Goal: Task Accomplishment & Management: Manage account settings

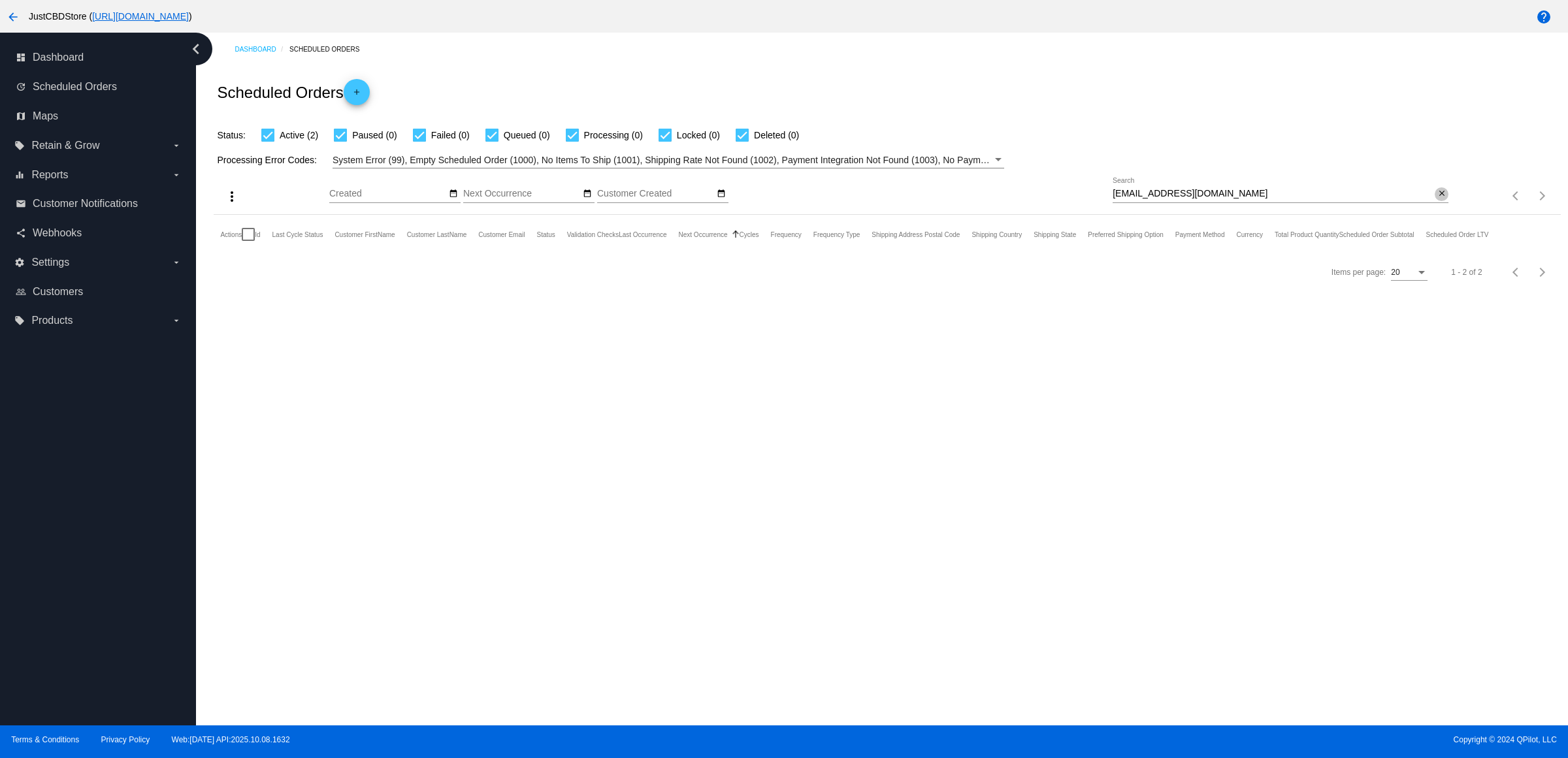
click at [1437, 199] on mat-icon "close" at bounding box center [1441, 193] width 9 height 10
click at [1434, 199] on input "Search" at bounding box center [1280, 193] width 336 height 10
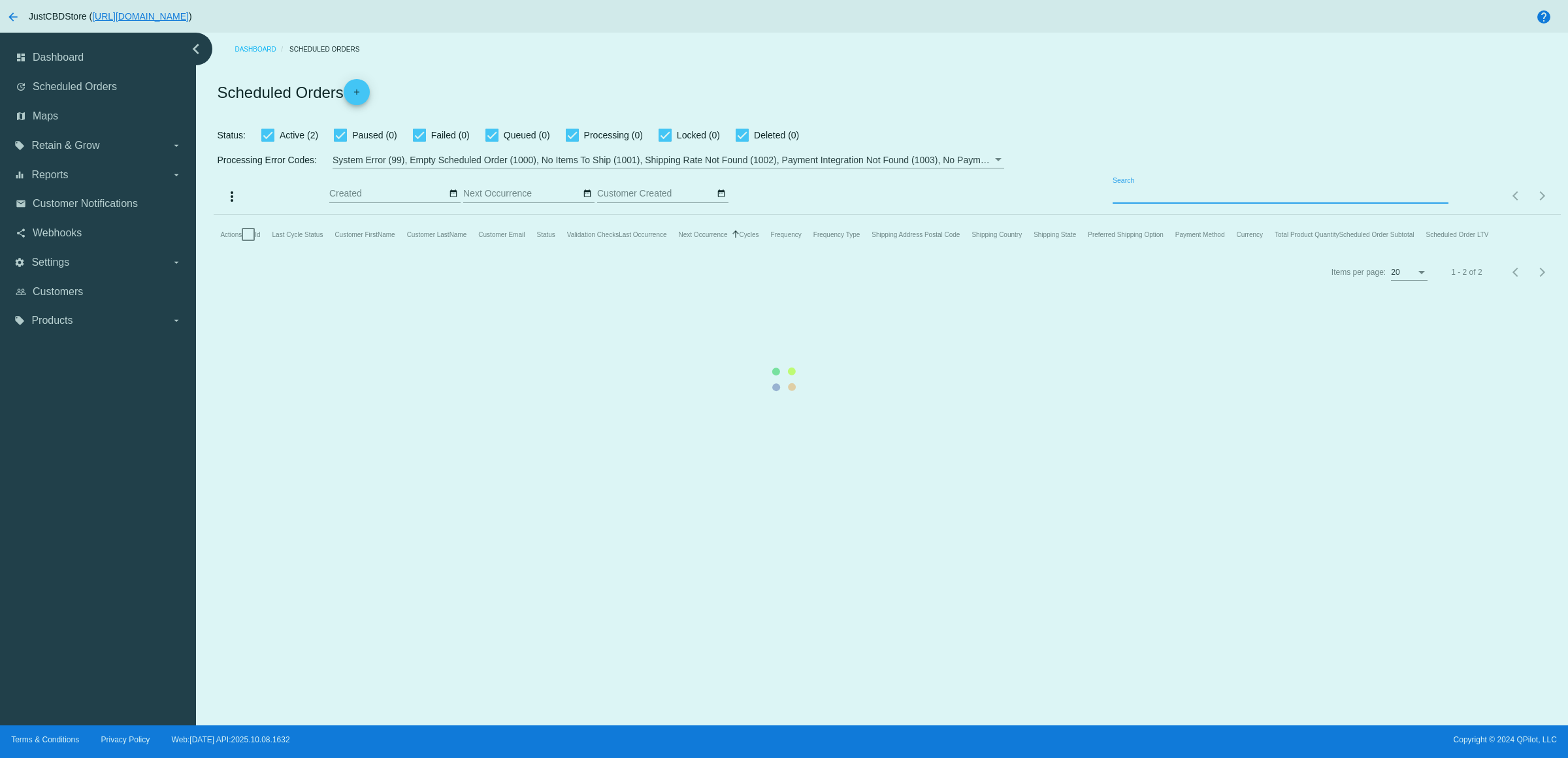
paste input "[EMAIL_ADDRESS][DOMAIN_NAME]"
type input "[EMAIL_ADDRESS][DOMAIN_NAME]"
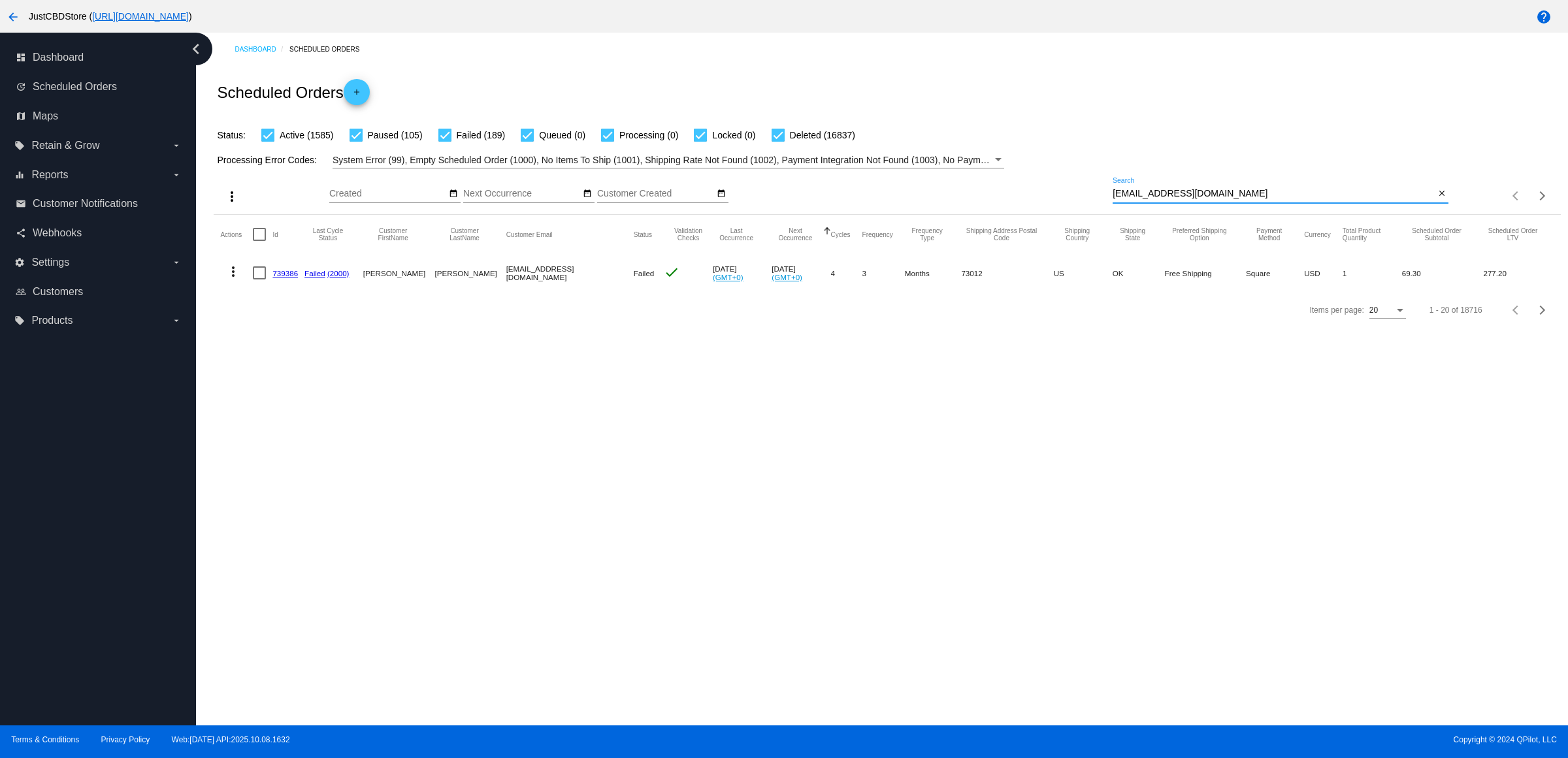
click at [287, 278] on link "739386" at bounding box center [284, 273] width 25 height 8
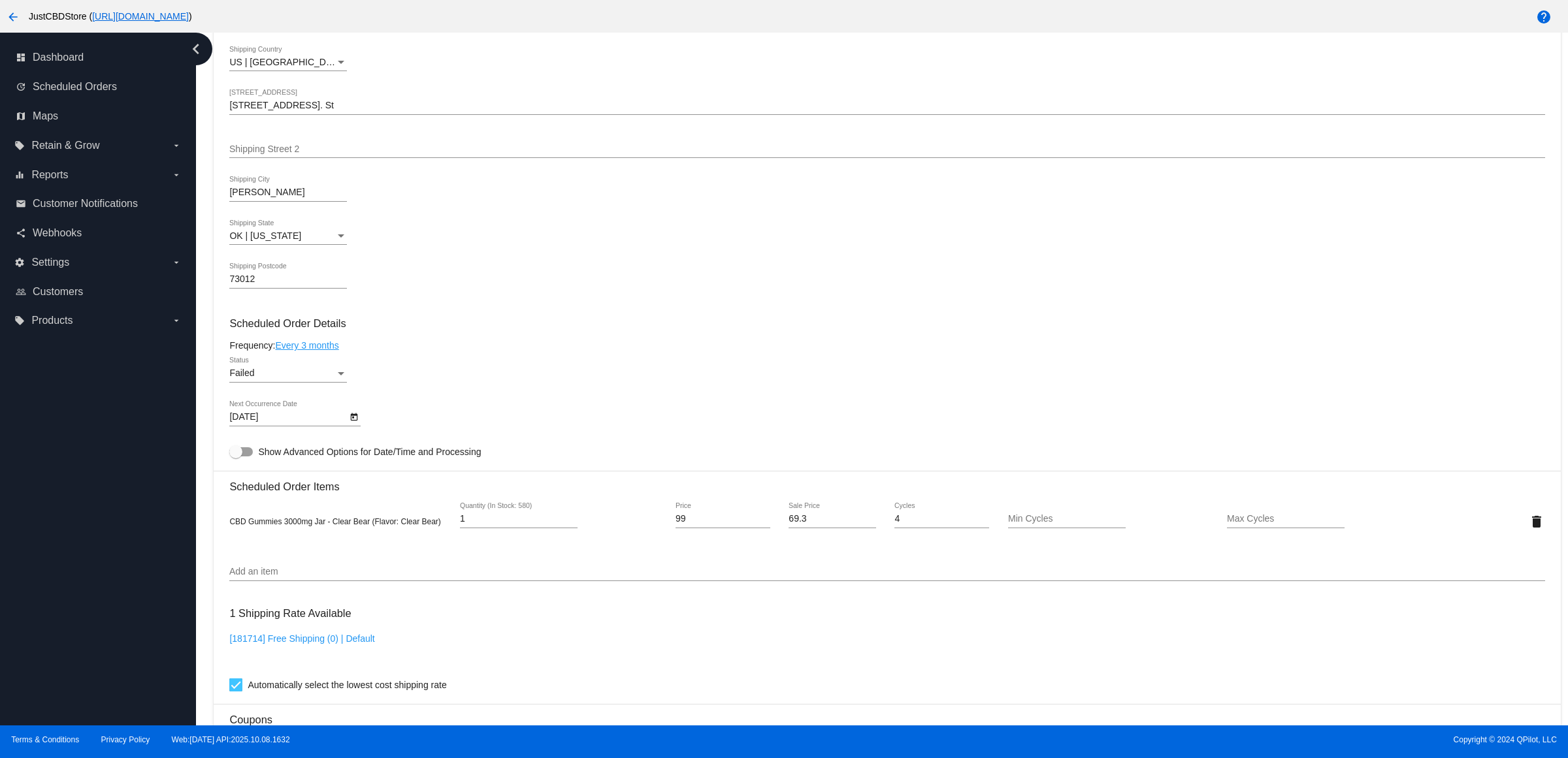
scroll to position [735, 0]
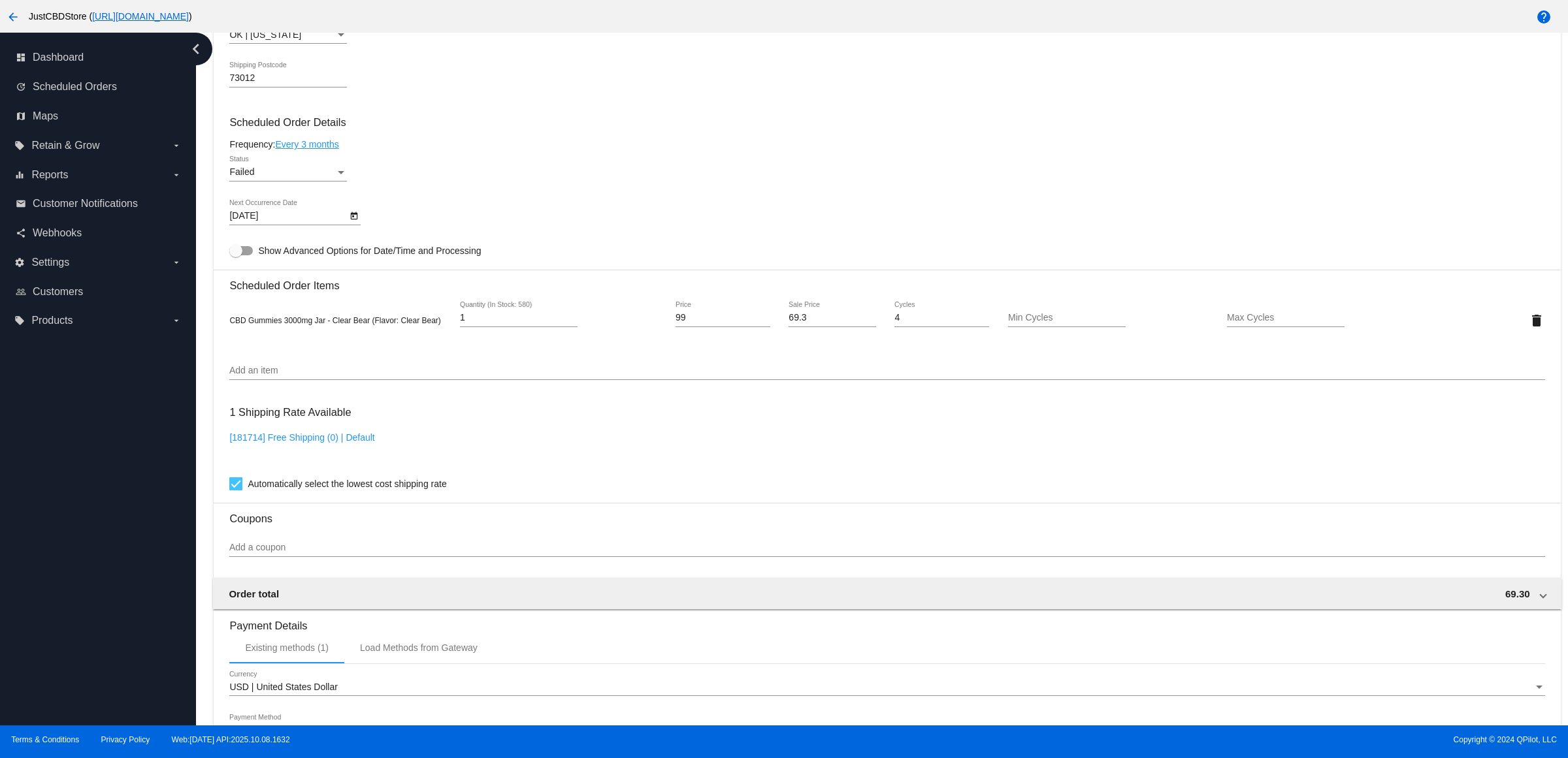
click at [336, 177] on div "Failed Status" at bounding box center [288, 168] width 118 height 25
click at [327, 125] on span "Active" at bounding box center [293, 133] width 118 height 27
click at [462, 129] on h3 "Scheduled Order Details" at bounding box center [887, 122] width 1315 height 12
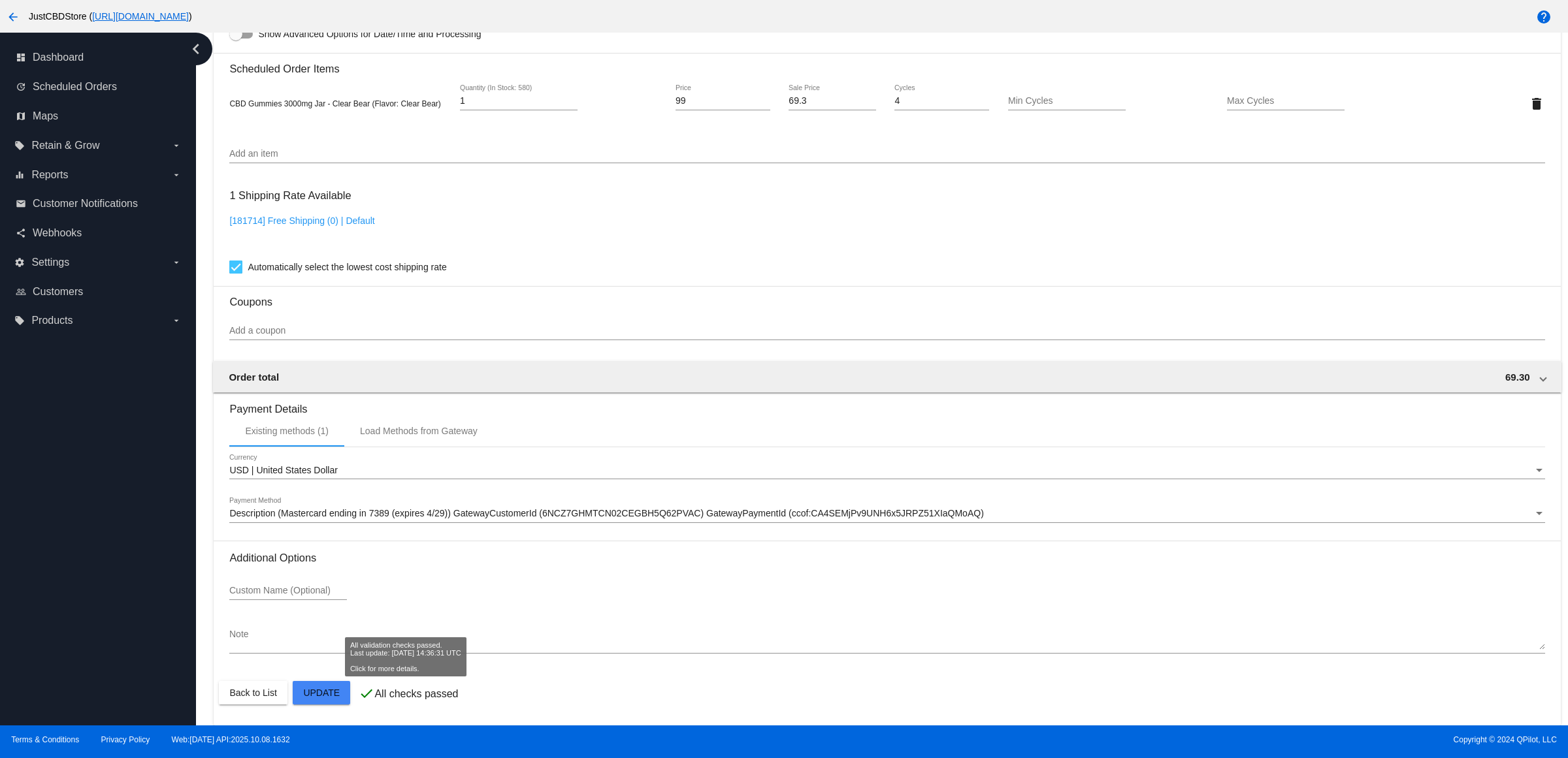
click at [341, 687] on mat-card "Customer 2585599: Wayne Littlefield waynelit@gmail.com Customer Shipping Enter …" at bounding box center [887, 73] width 1346 height 1306
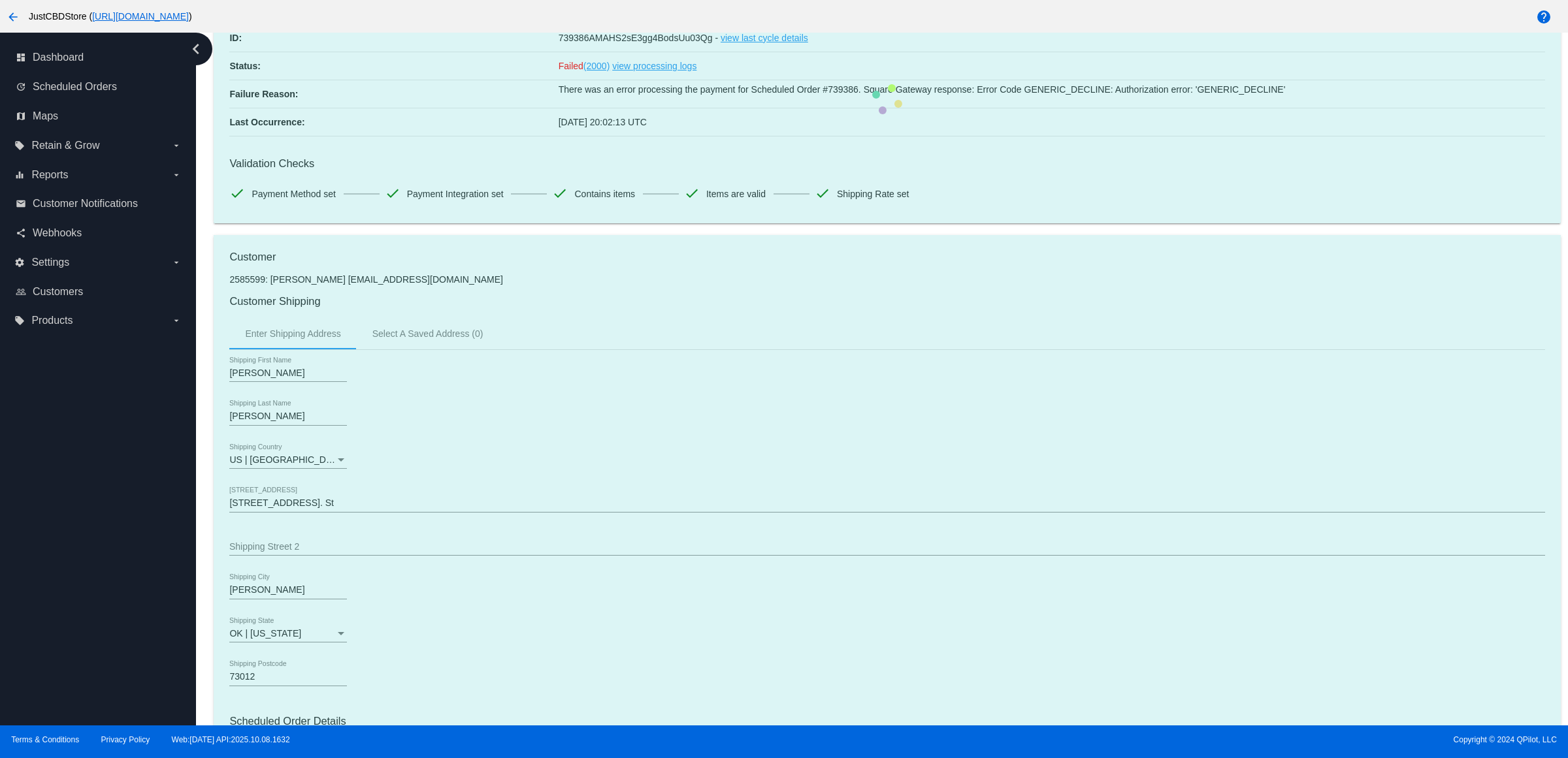
scroll to position [0, 0]
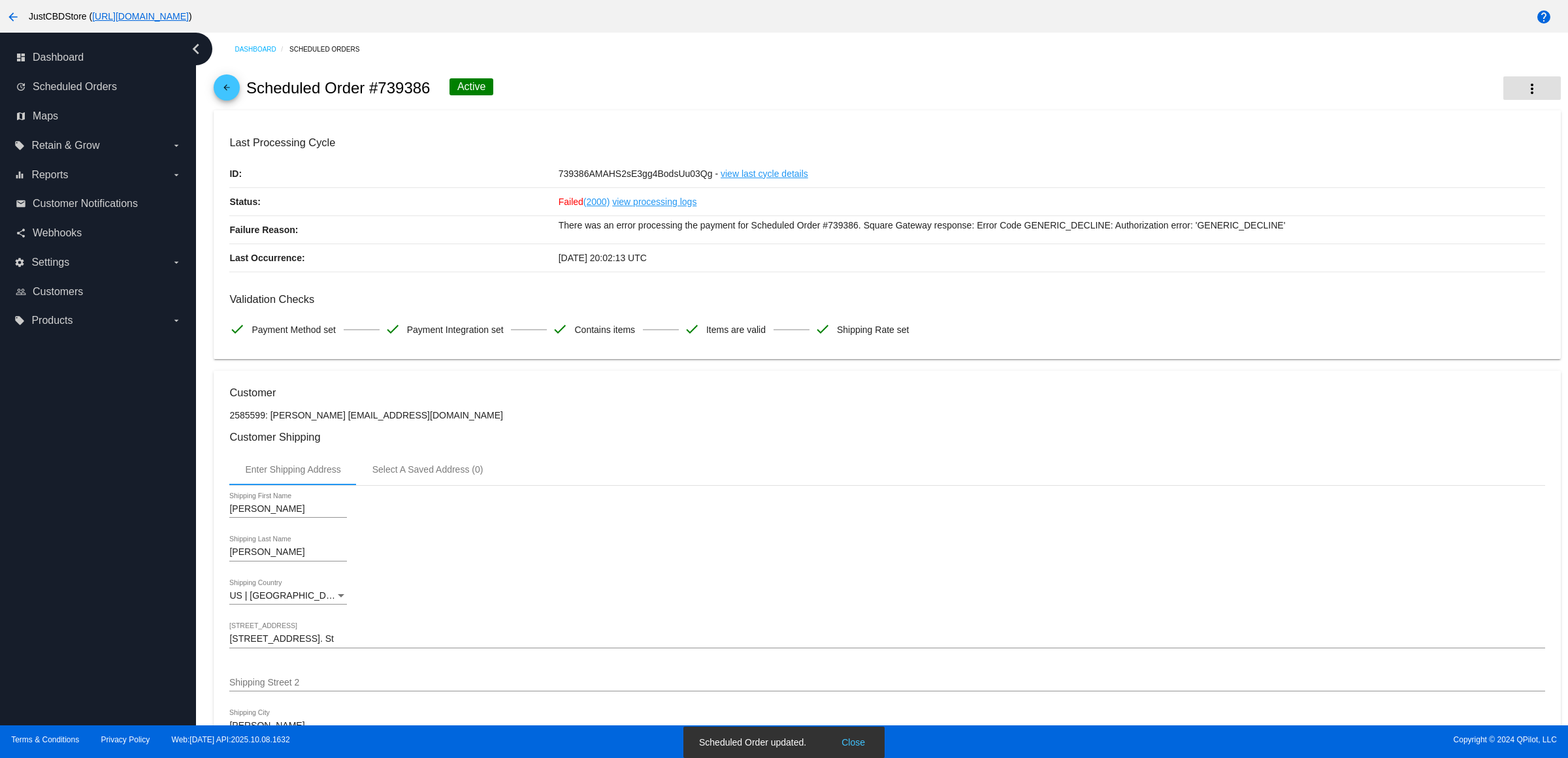
click at [1525, 95] on button "more_vert" at bounding box center [1532, 88] width 57 height 24
click at [1478, 187] on button "cached Process Now" at bounding box center [1454, 196] width 183 height 31
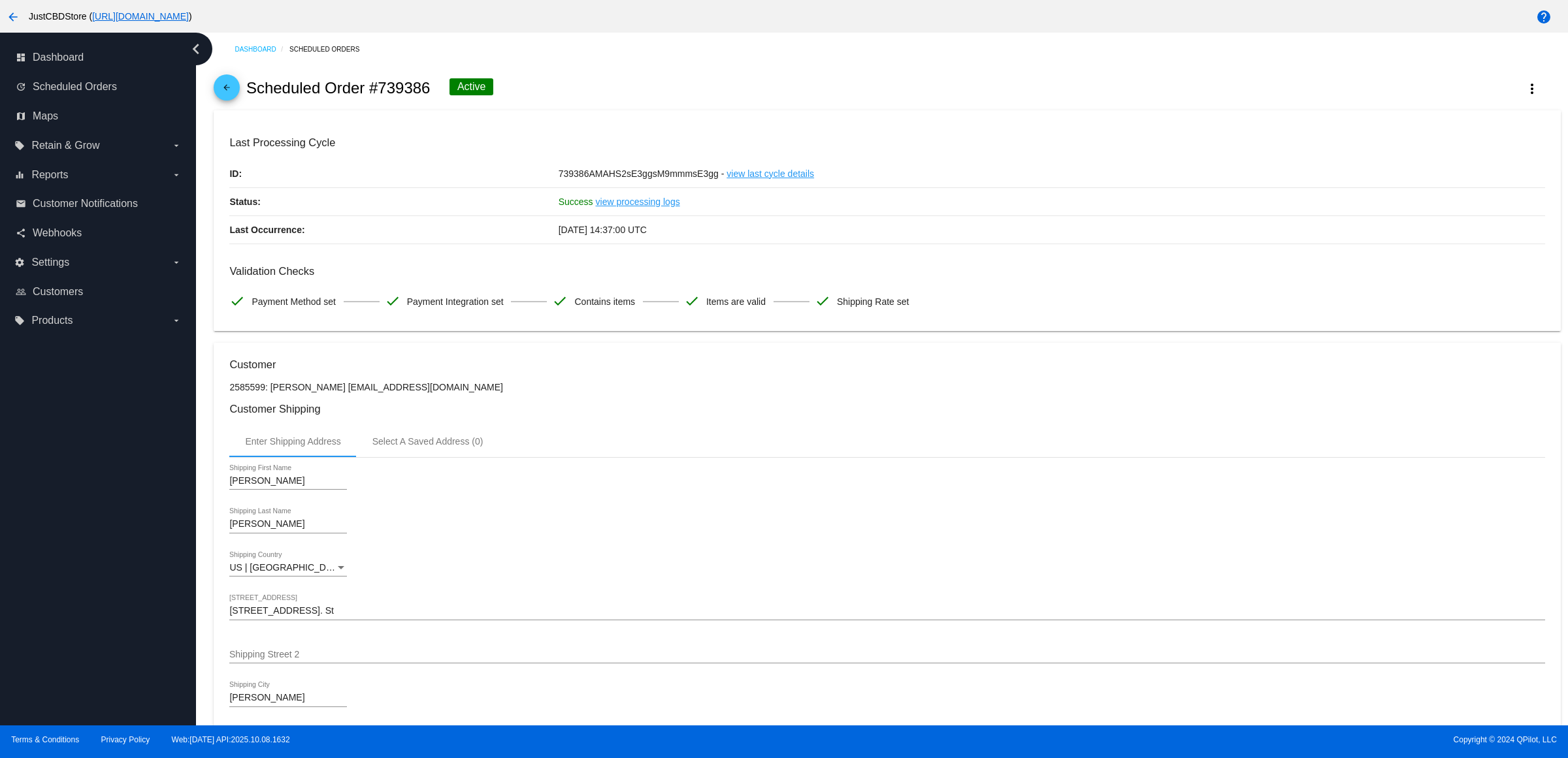
click at [226, 99] on mat-icon "arrow_back" at bounding box center [227, 90] width 16 height 16
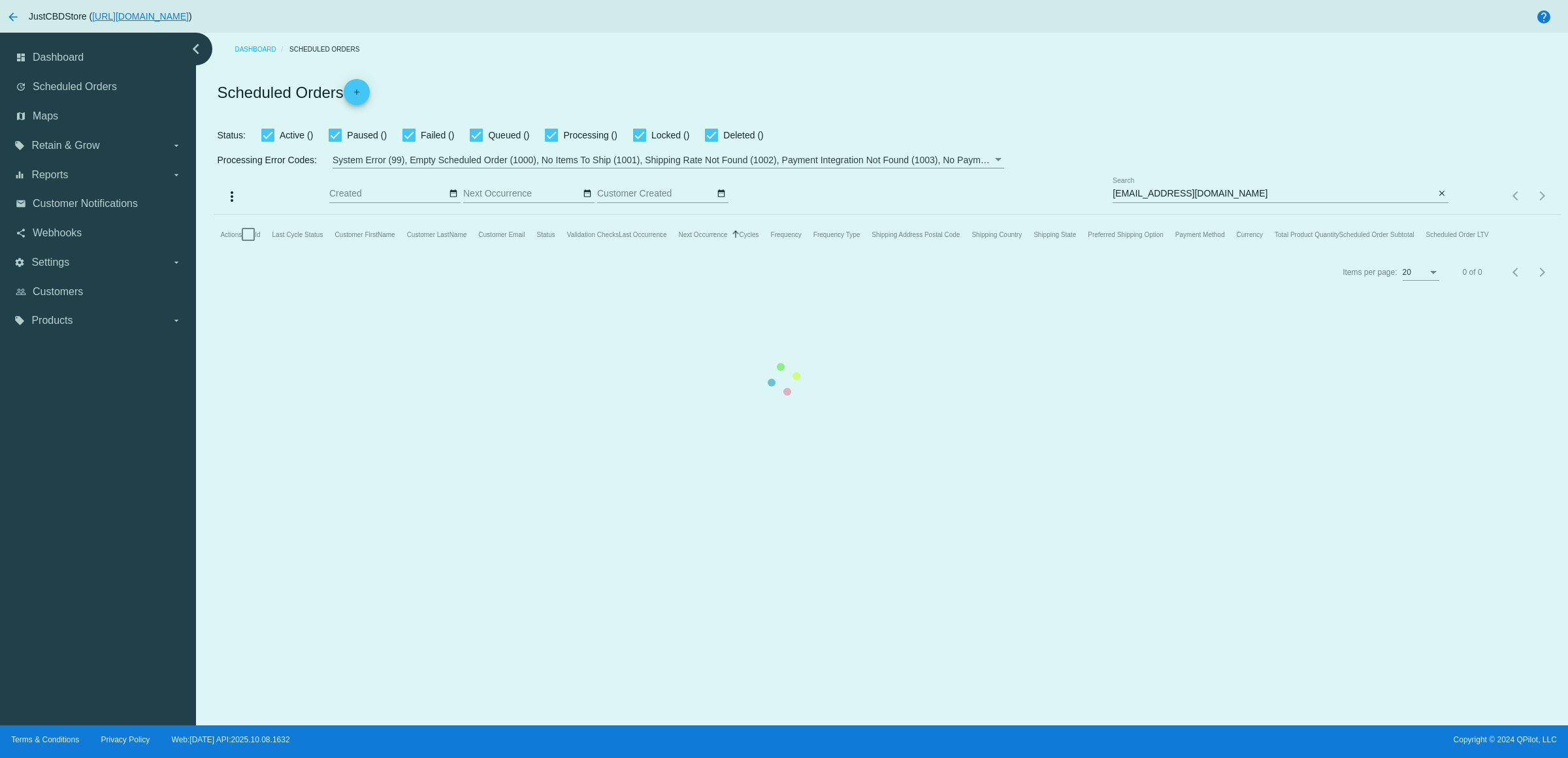
checkbox input "true"
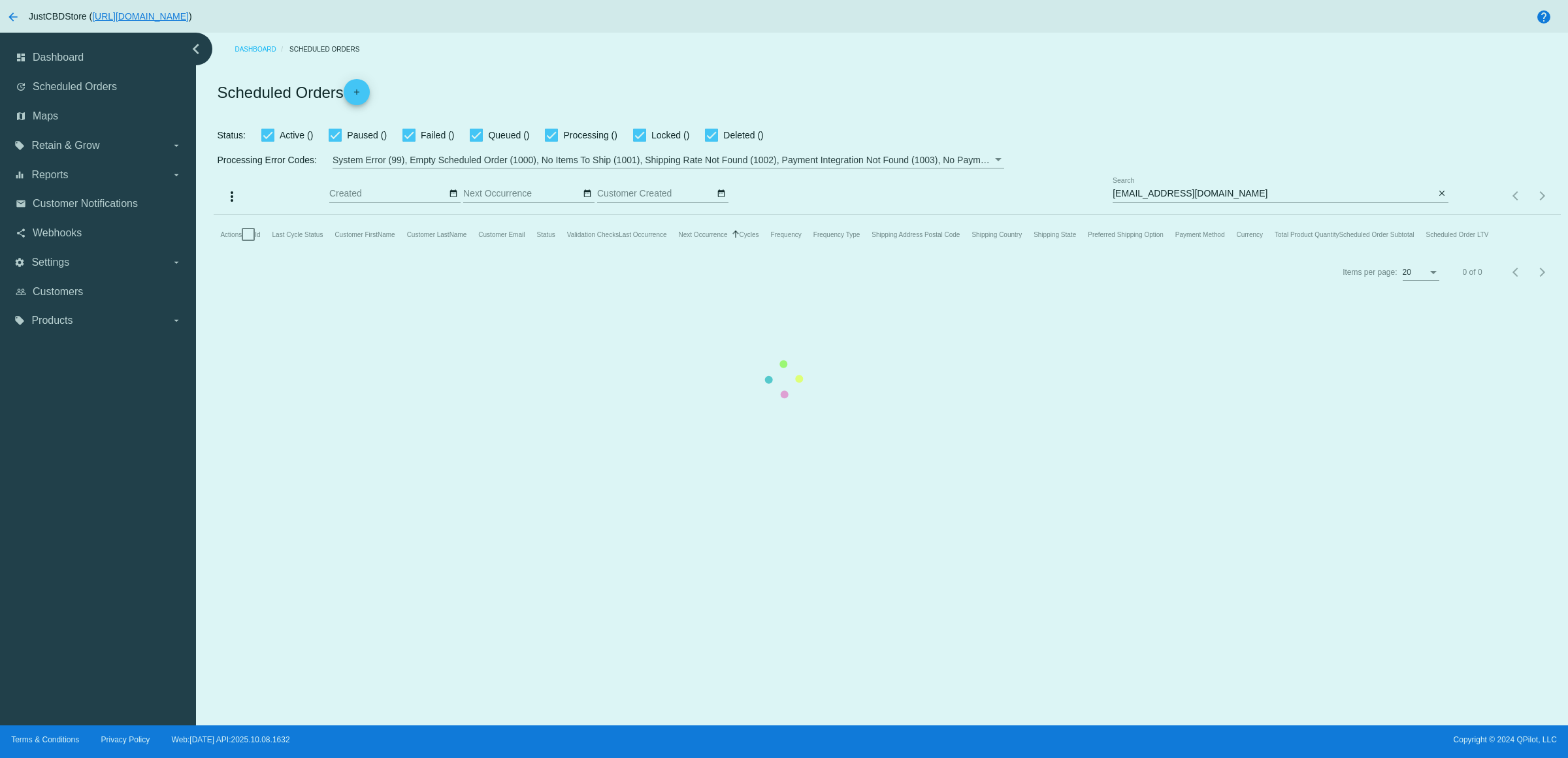
checkbox input "true"
